Goal: Task Accomplishment & Management: Manage account settings

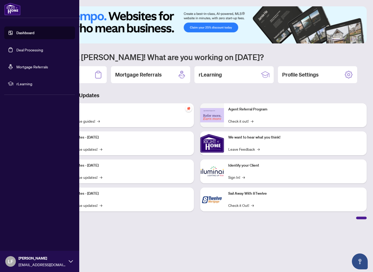
click at [17, 50] on link "Deal Processing" at bounding box center [29, 49] width 27 height 5
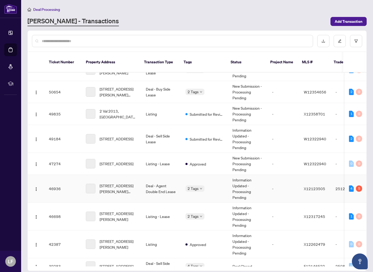
scroll to position [14, 0]
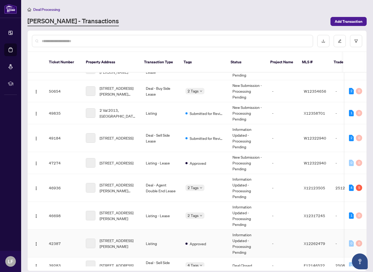
click at [132, 246] on td "[STREET_ADDRESS][PERSON_NAME]" at bounding box center [112, 243] width 60 height 28
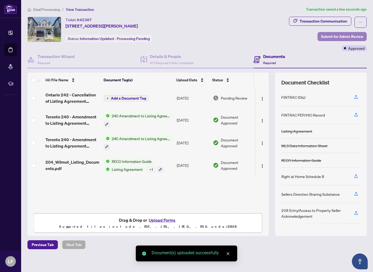
click at [340, 38] on span "Submit for Admin Review" at bounding box center [342, 36] width 42 height 8
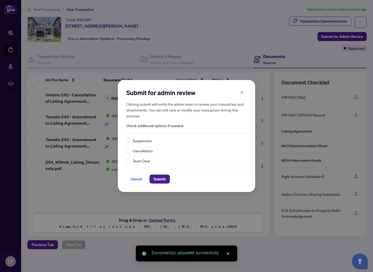
click at [138, 152] on span "Cancellation" at bounding box center [143, 151] width 20 height 6
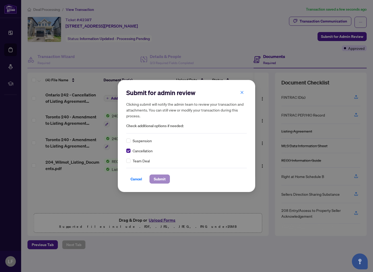
click at [165, 183] on span "Submit" at bounding box center [160, 178] width 12 height 8
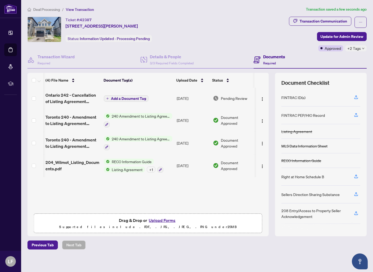
scroll to position [0, 0]
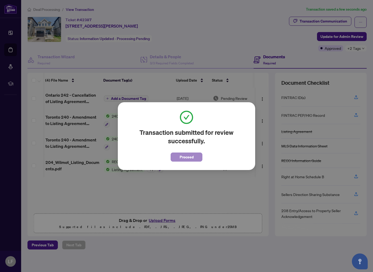
click at [185, 155] on span "Proceed" at bounding box center [187, 157] width 14 height 8
